Goal: Information Seeking & Learning: Check status

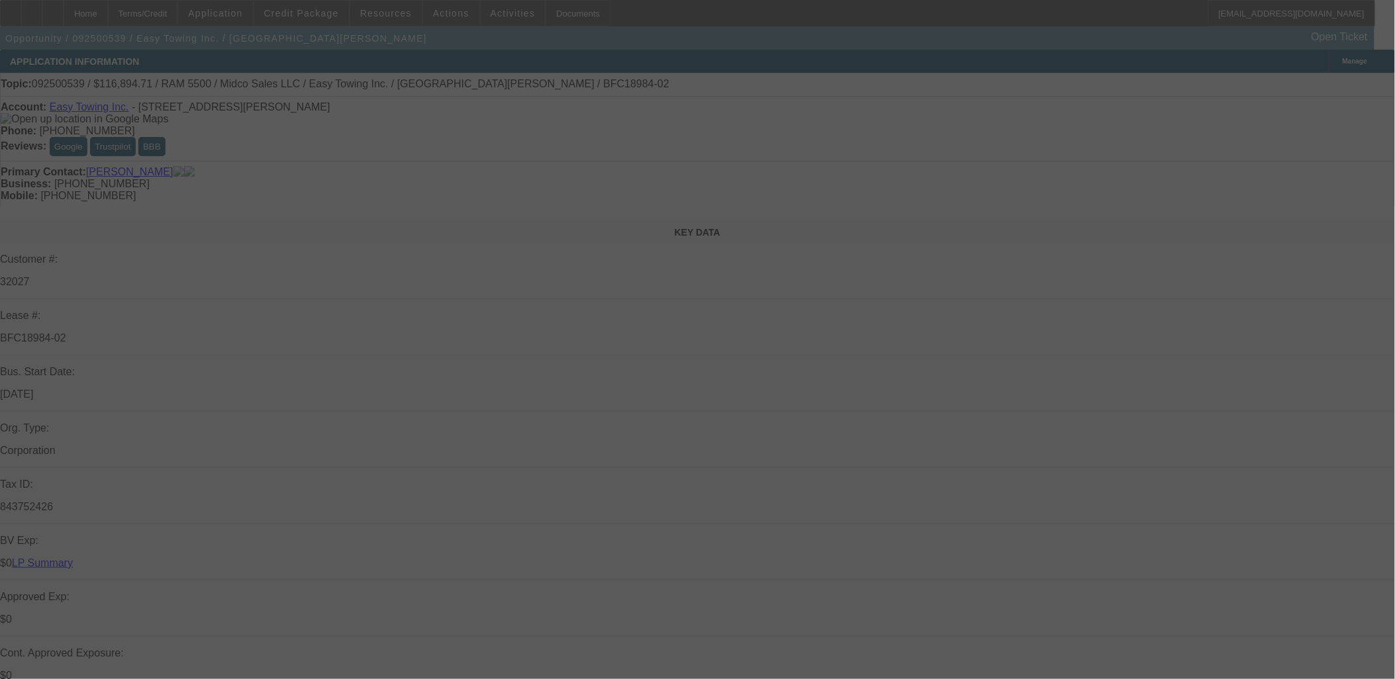
select select "0"
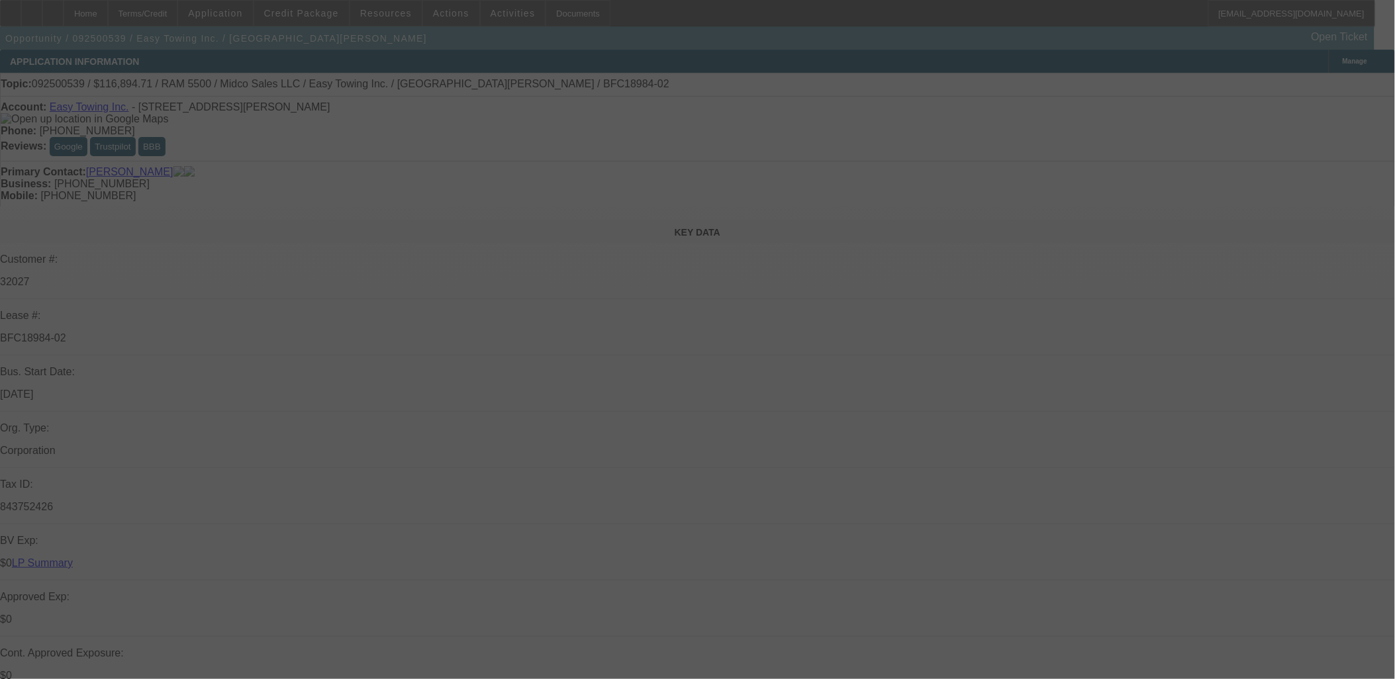
select select "0"
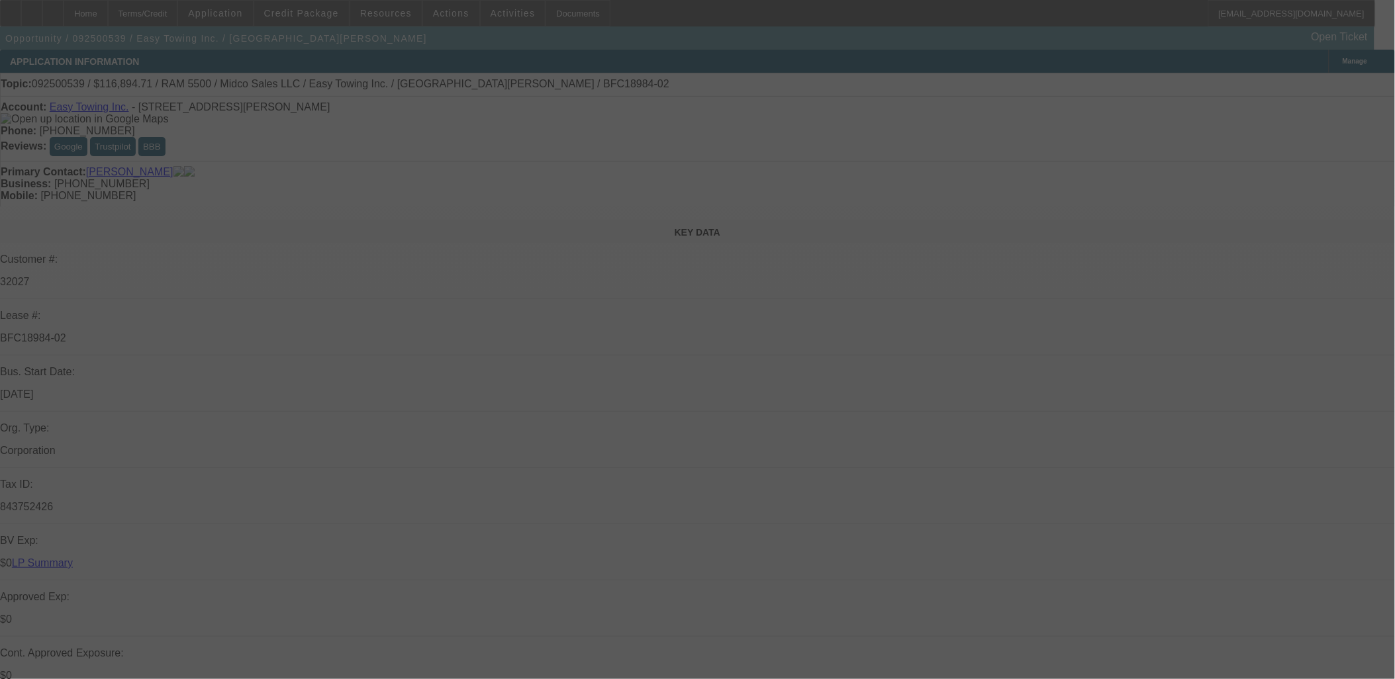
select select "0"
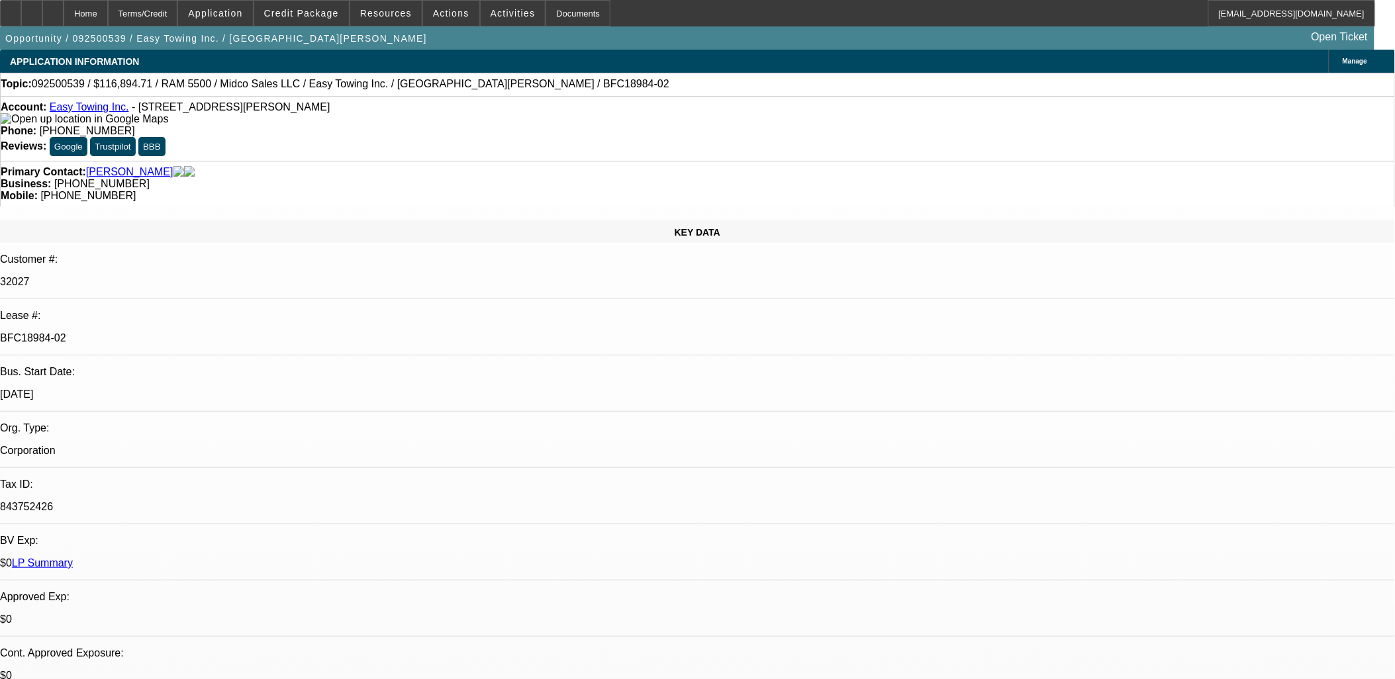
select select "1"
select select "2"
select select "6"
select select "1"
select select "2"
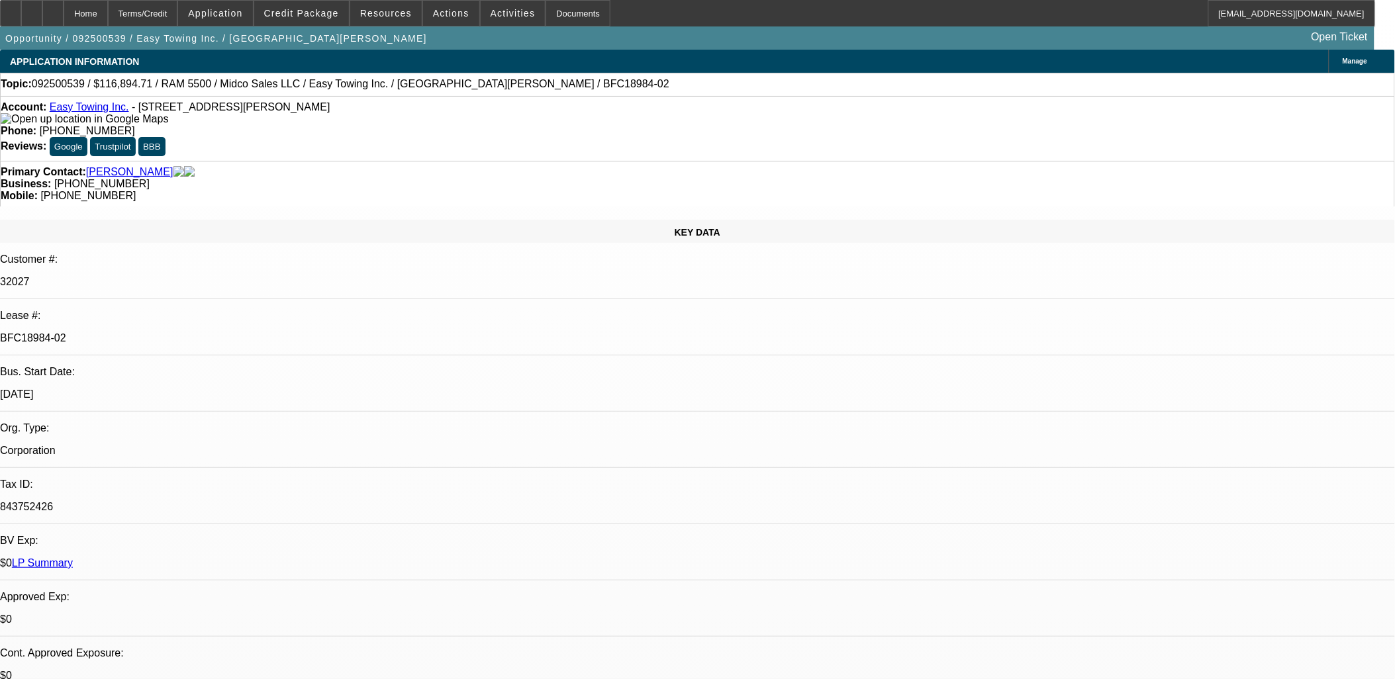
select select "6"
select select "1"
select select "2"
select select "6"
select select "1"
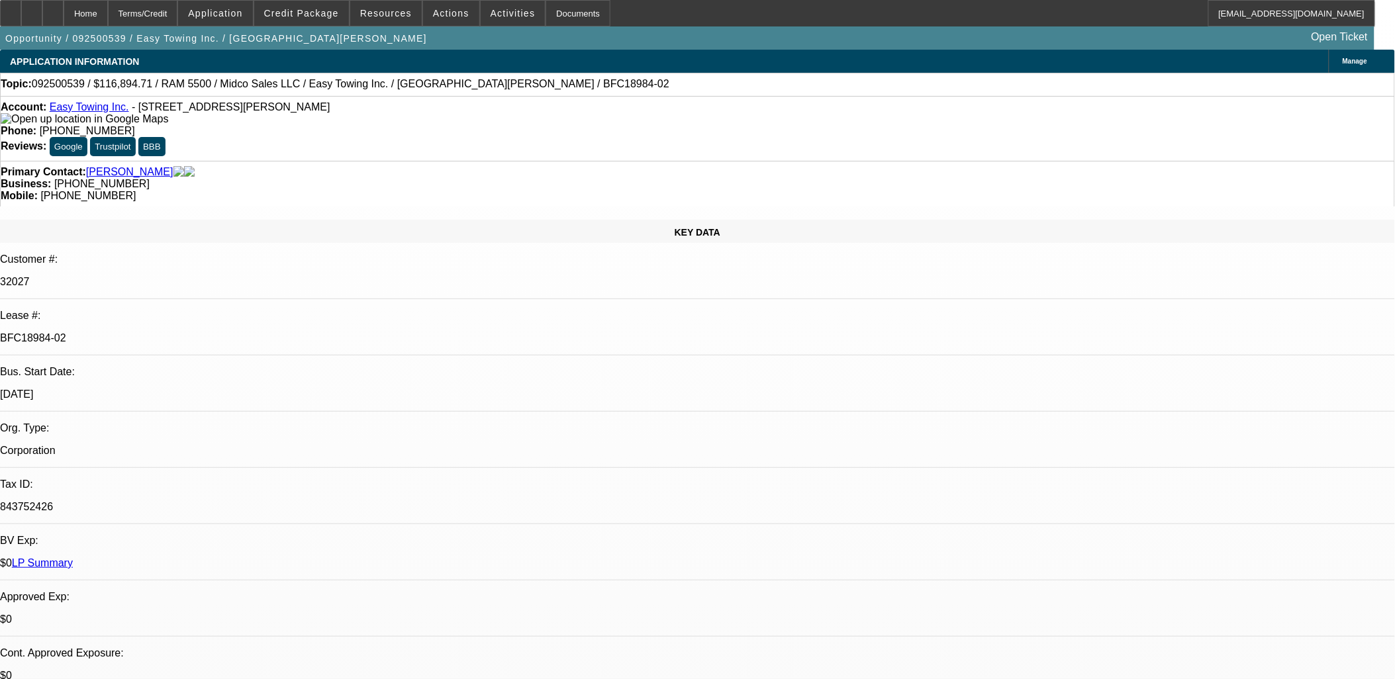
select select "2"
select select "6"
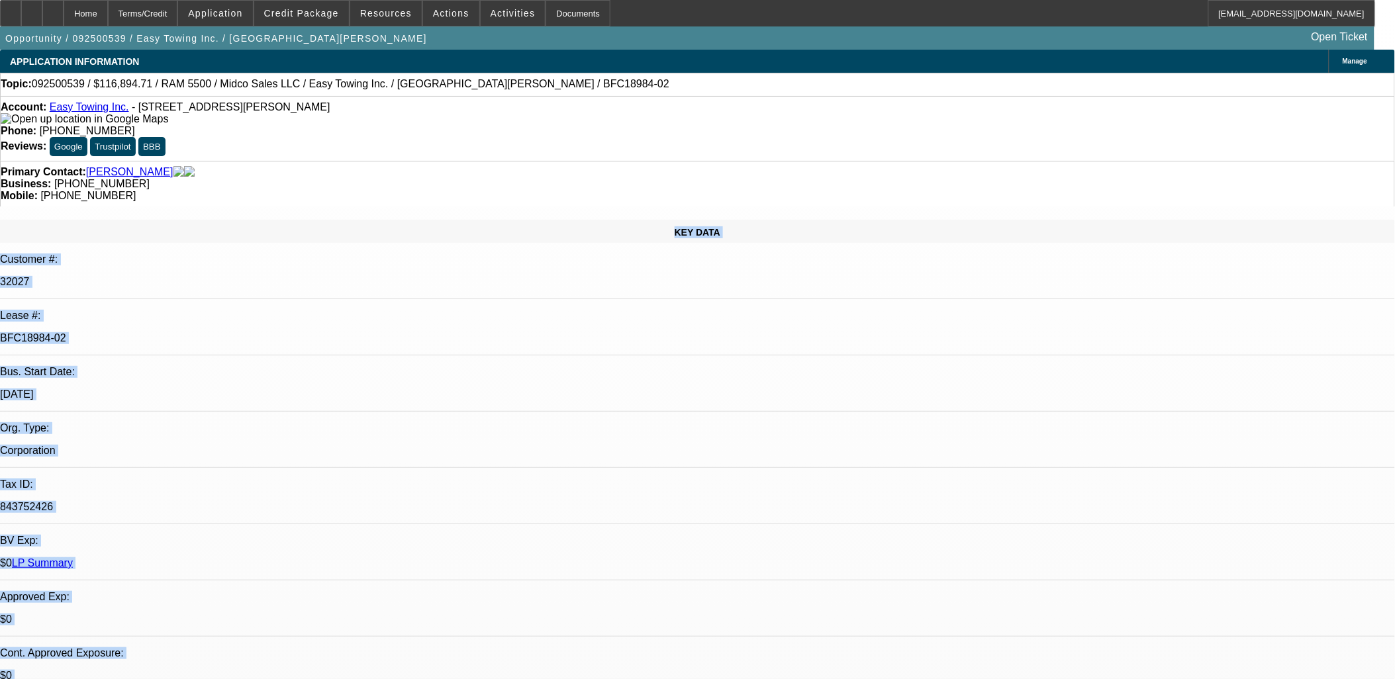
drag, startPoint x: 1258, startPoint y: 492, endPoint x: -65, endPoint y: 166, distance: 1362.9
click at [0, 166] on html "Home Terms/Credit Application Credit Package Resources Actions Activities Docum…" at bounding box center [697, 339] width 1395 height 679
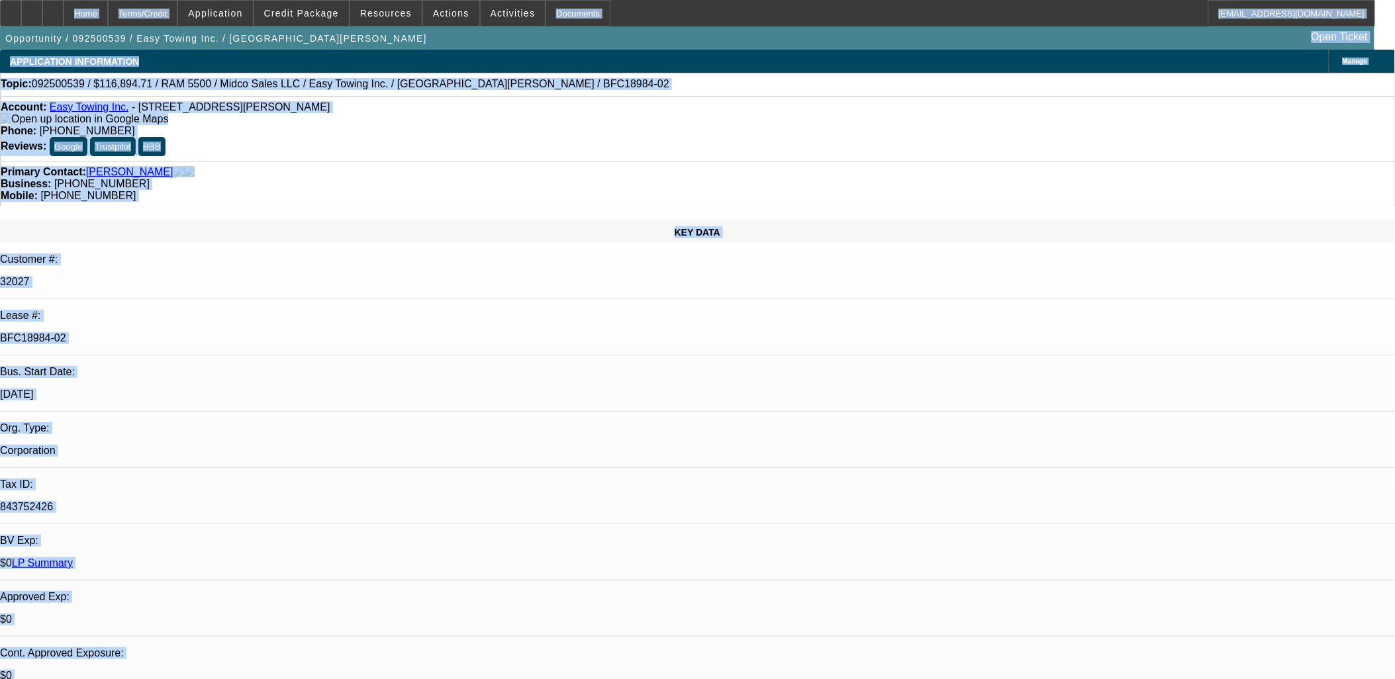
drag, startPoint x: 1243, startPoint y: 495, endPoint x: 0, endPoint y: 37, distance: 1324.6
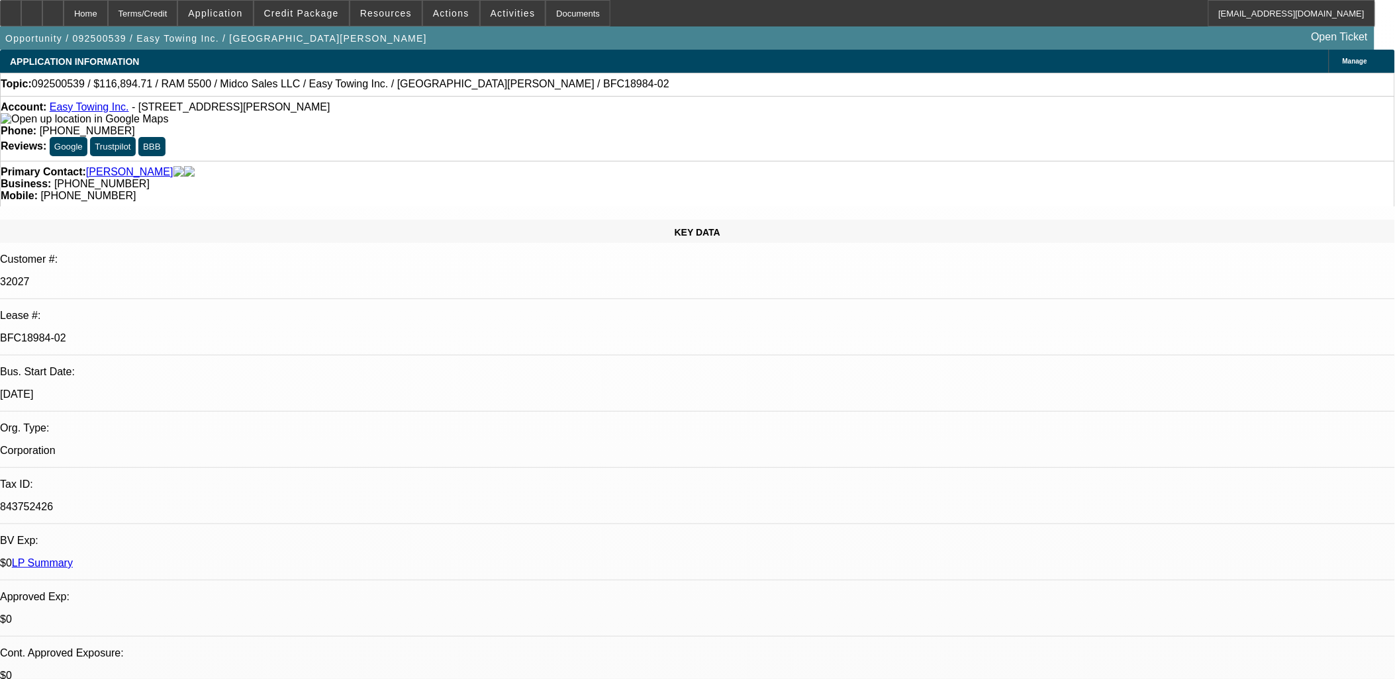
drag, startPoint x: 398, startPoint y: 248, endPoint x: 667, endPoint y: 354, distance: 288.8
drag, startPoint x: 1336, startPoint y: 503, endPoint x: 64, endPoint y: 166, distance: 1316.1
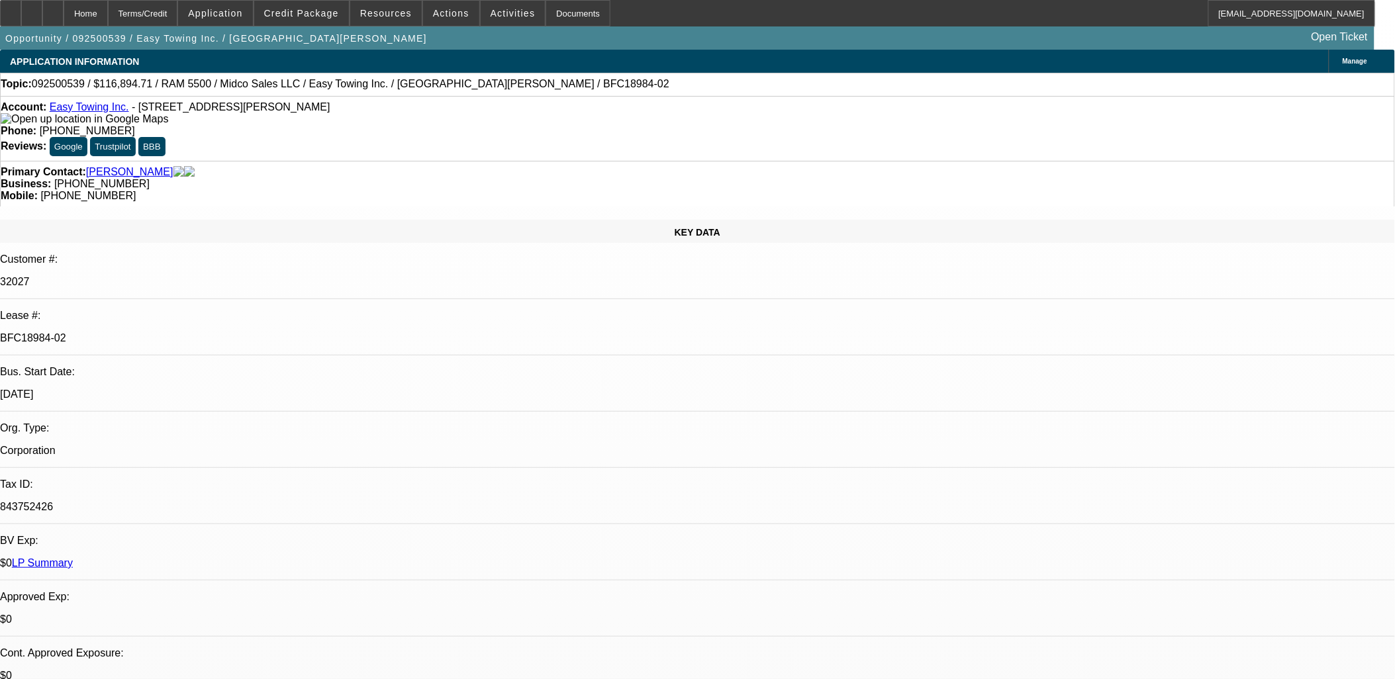
drag, startPoint x: 874, startPoint y: 334, endPoint x: 3, endPoint y: 35, distance: 920.9
drag, startPoint x: 868, startPoint y: 356, endPoint x: 3, endPoint y: 38, distance: 922.1
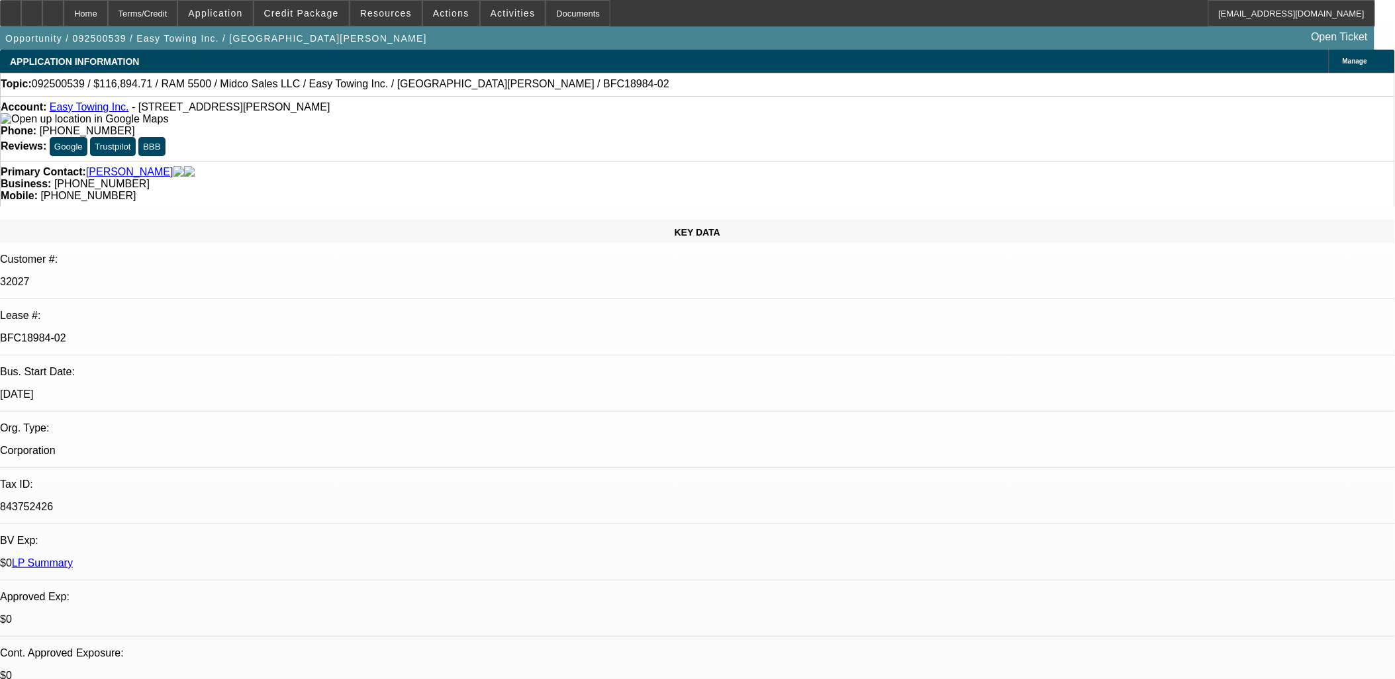
drag, startPoint x: 3, startPoint y: 38, endPoint x: 12, endPoint y: 60, distance: 23.1
click at [12, 60] on div "APPLICATION INFORMATION" at bounding box center [74, 62] width 149 height 24
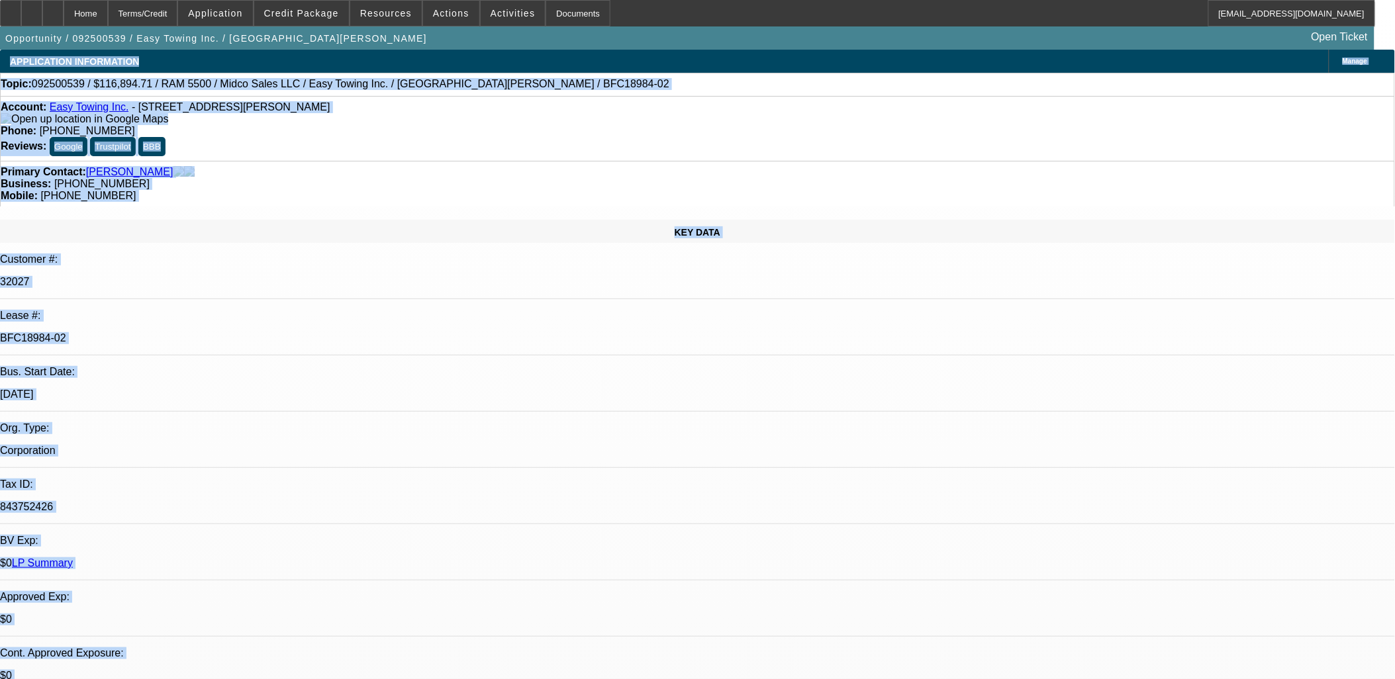
drag, startPoint x: 11, startPoint y: 60, endPoint x: 917, endPoint y: 599, distance: 1053.6
drag, startPoint x: 915, startPoint y: 601, endPoint x: 2, endPoint y: 71, distance: 1055.2
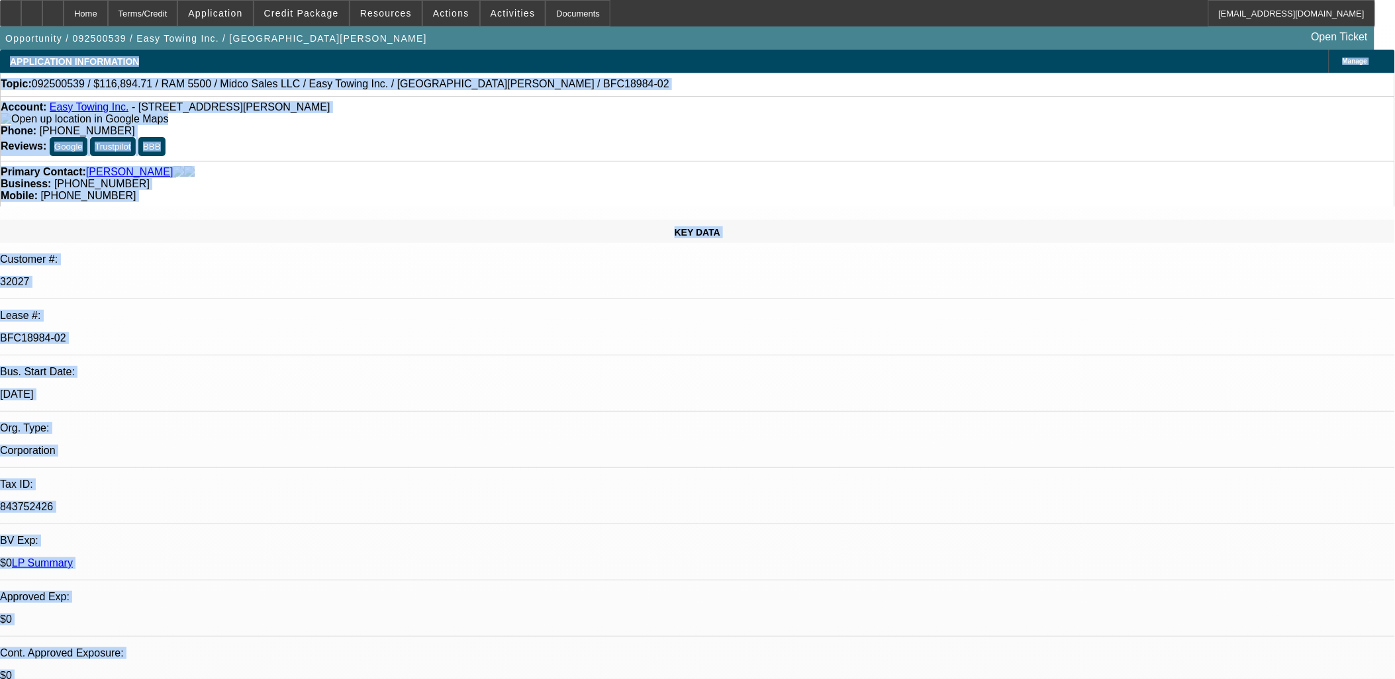
drag, startPoint x: 12, startPoint y: 77, endPoint x: 601, endPoint y: 605, distance: 791.6
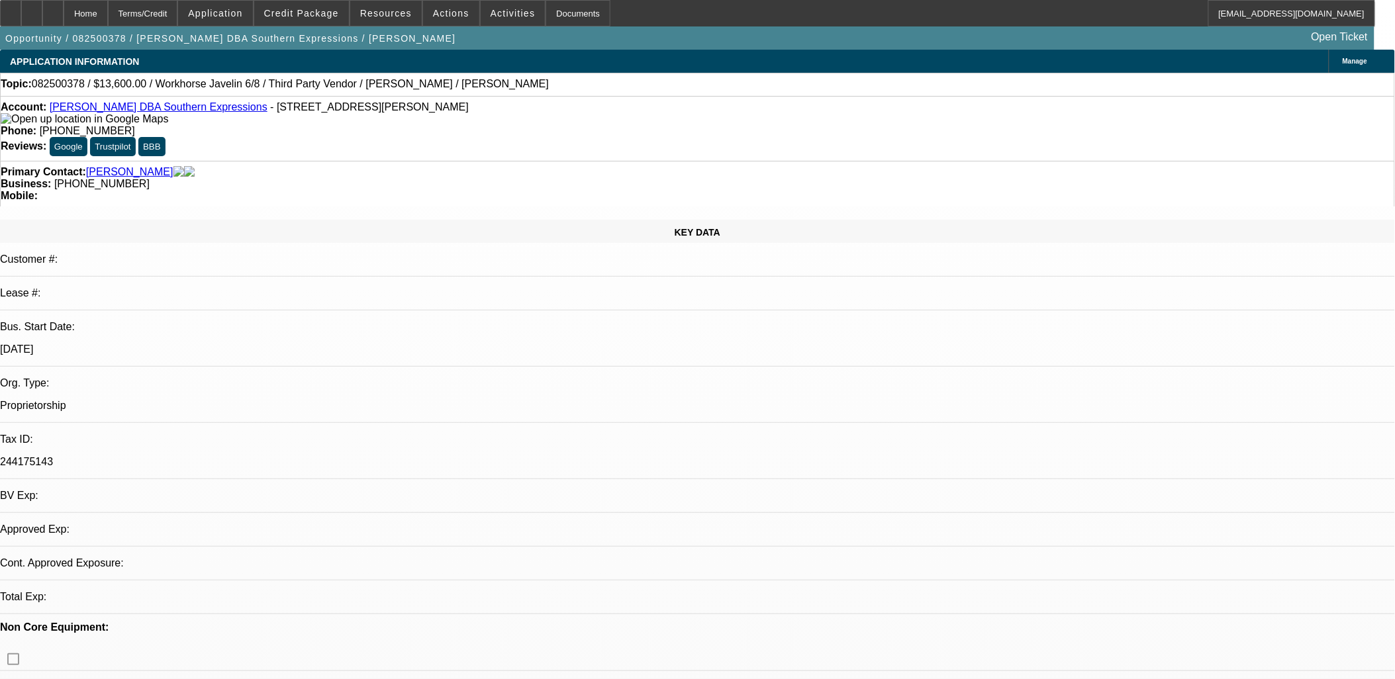
select select "0"
select select "2"
select select "0.1"
select select "1"
select select "2"
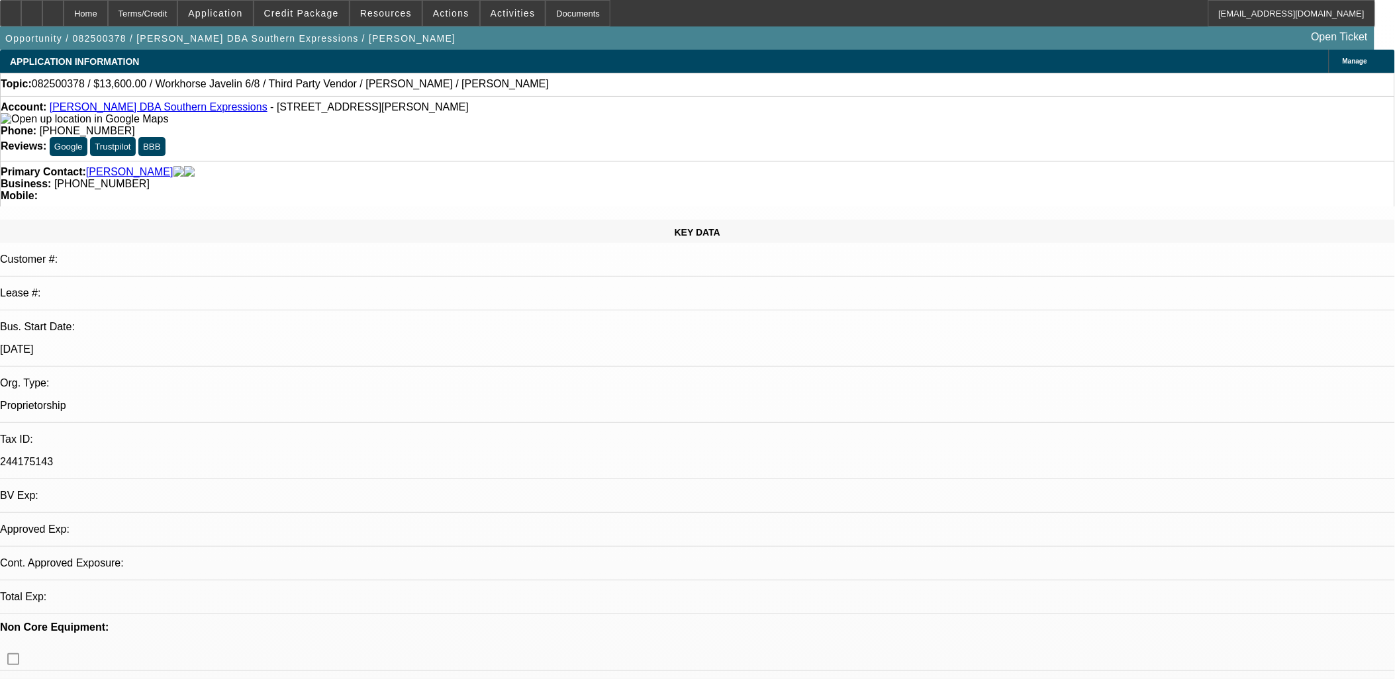
select select "4"
drag, startPoint x: 1048, startPoint y: 183, endPoint x: 1042, endPoint y: 189, distance: 8.9
